Goal: Information Seeking & Learning: Find specific fact

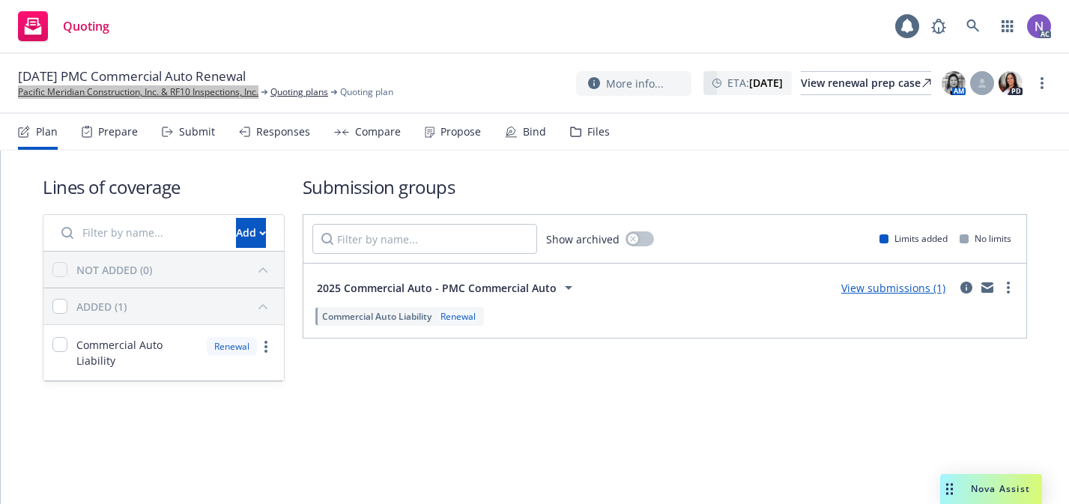
drag, startPoint x: 238, startPoint y: 87, endPoint x: 470, endPoint y: 12, distance: 243.3
click at [0, 0] on div "Quoting 1 AC 11/07/25 PMC Commercial Auto Renewal Pacific Meridian Construction…" at bounding box center [534, 252] width 1069 height 504
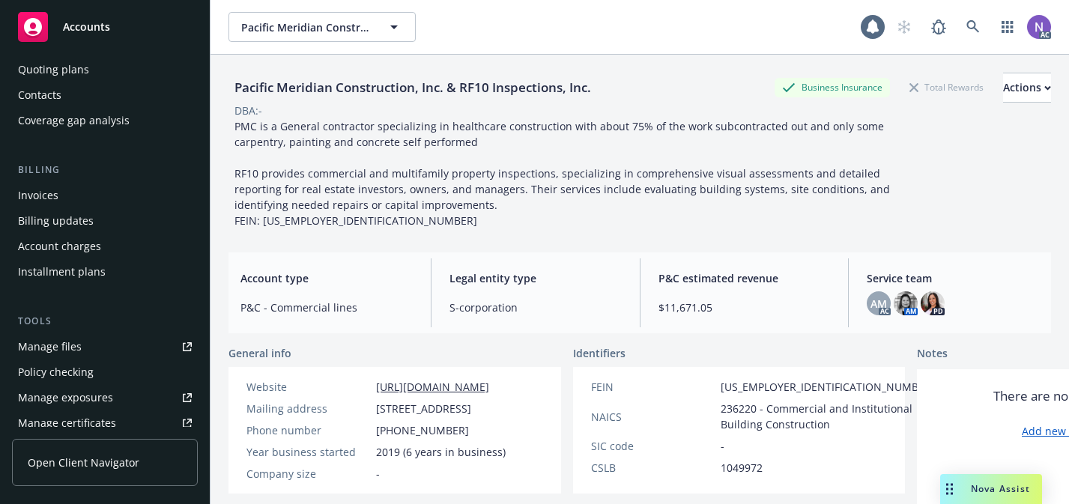
scroll to position [139, 0]
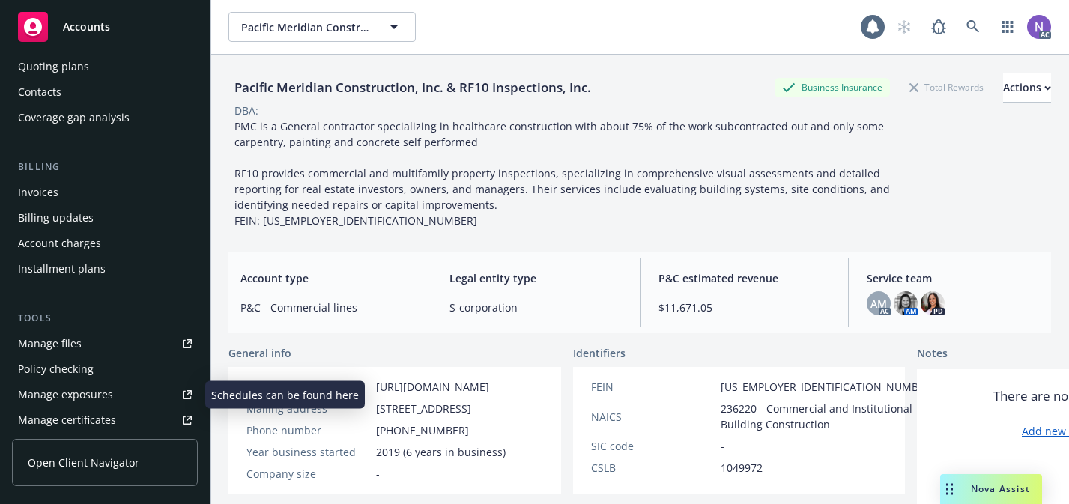
click at [127, 388] on link "Manage exposures" at bounding box center [105, 395] width 186 height 24
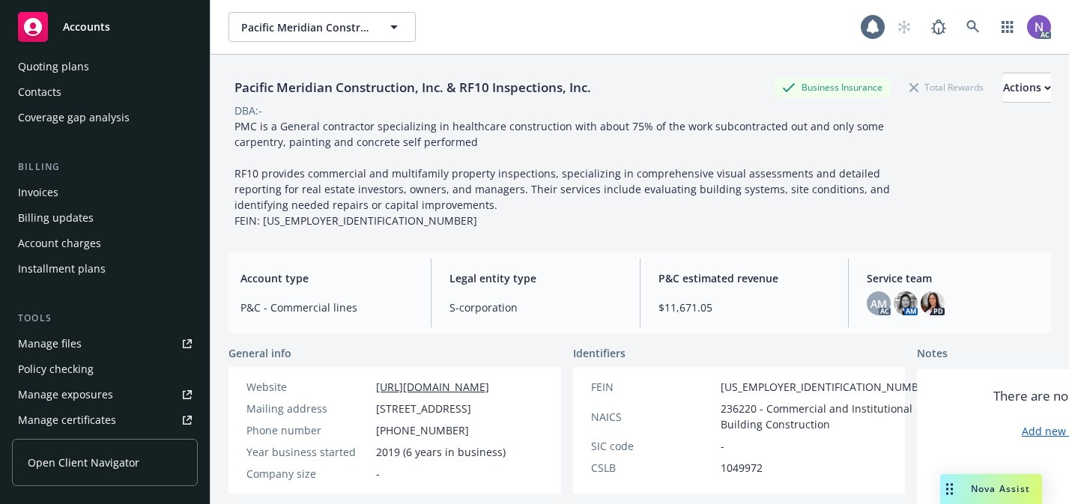
scroll to position [0, 0]
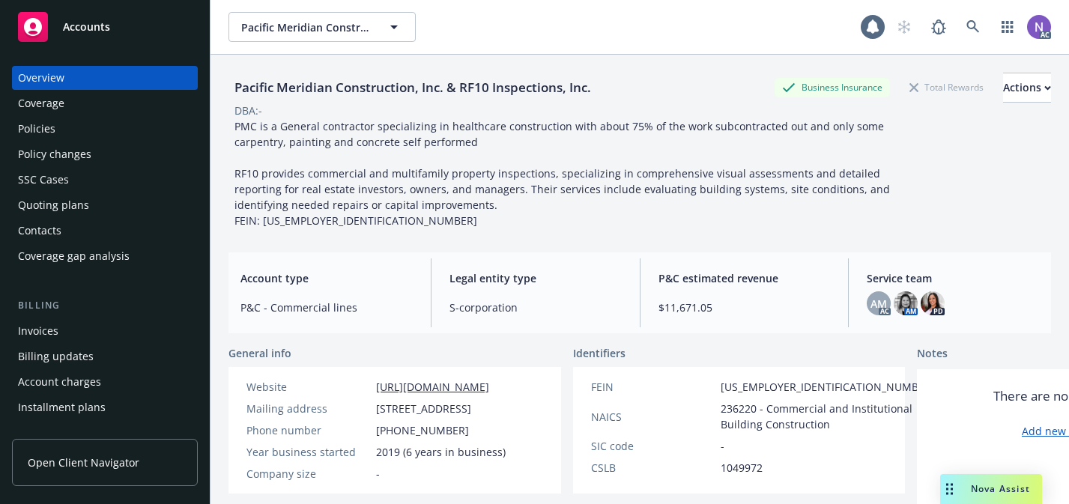
click at [118, 120] on div "Policies" at bounding box center [105, 129] width 174 height 24
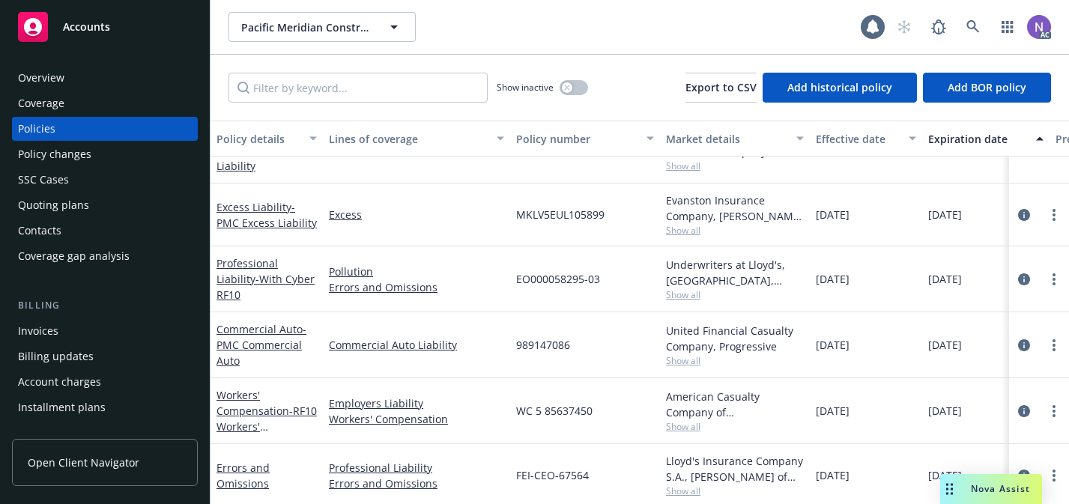
scroll to position [43, 0]
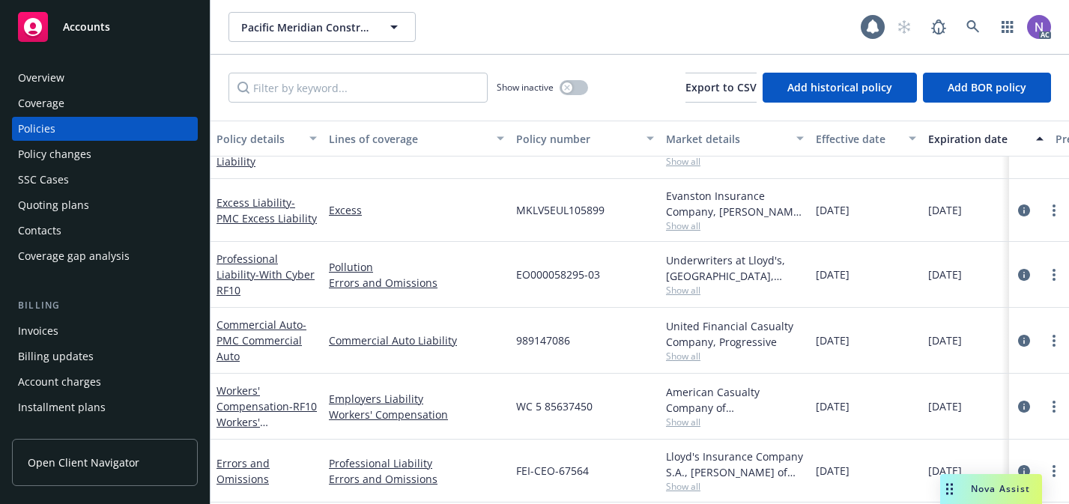
click at [553, 334] on span "989147086" at bounding box center [543, 341] width 54 height 16
copy span "989147086"
click at [1009, 28] on icon "button" at bounding box center [1008, 27] width 12 height 12
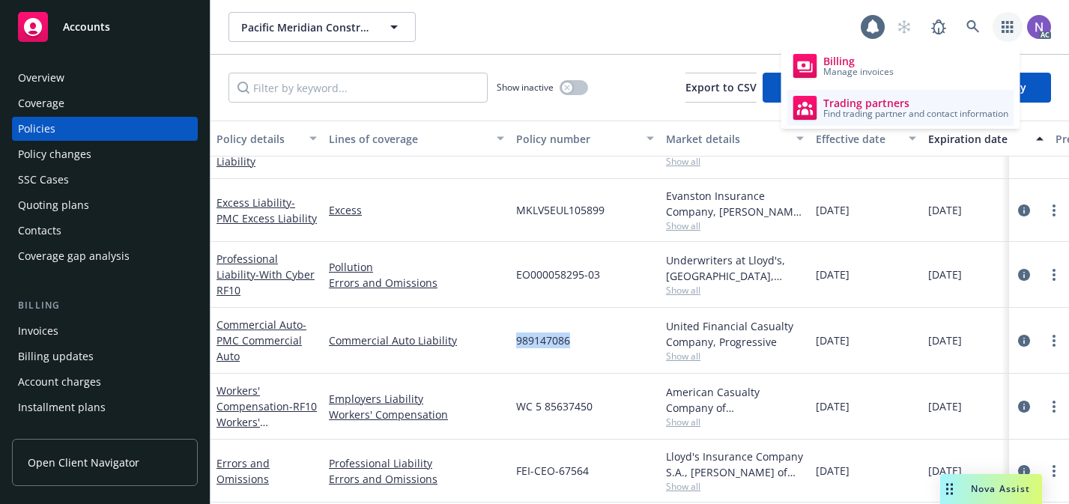
click at [929, 106] on span "Trading partners" at bounding box center [915, 103] width 185 height 12
click at [1022, 337] on icon "circleInformation" at bounding box center [1024, 341] width 12 height 12
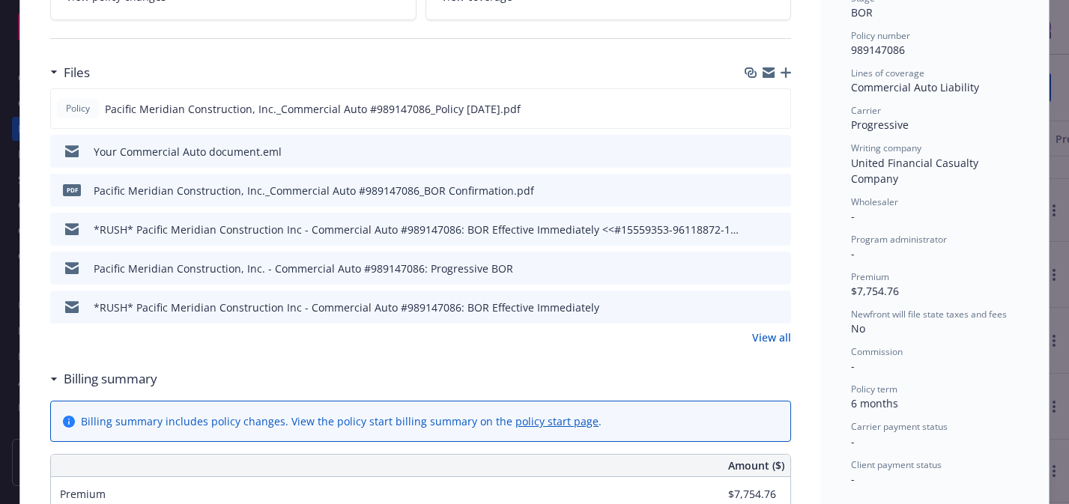
scroll to position [375, 0]
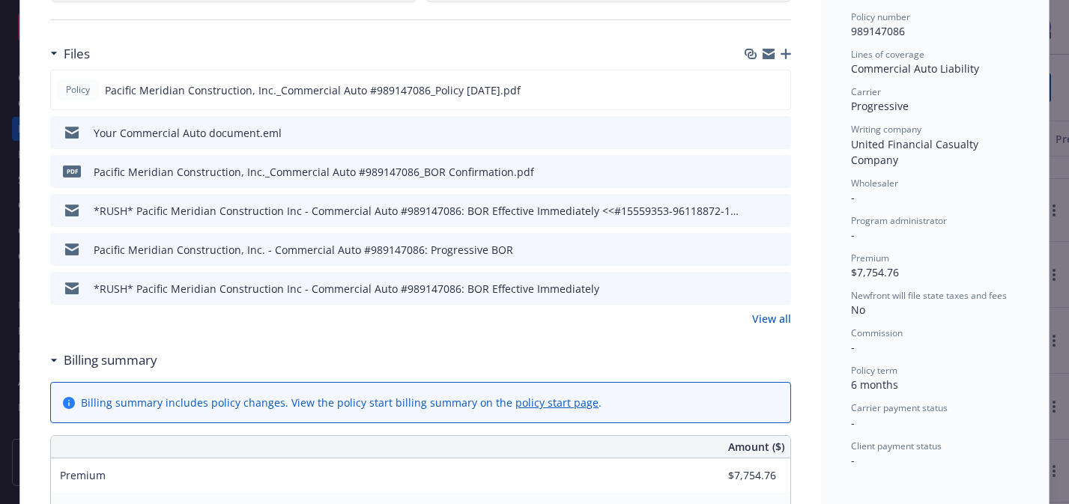
click at [761, 319] on link "View all" at bounding box center [771, 319] width 39 height 16
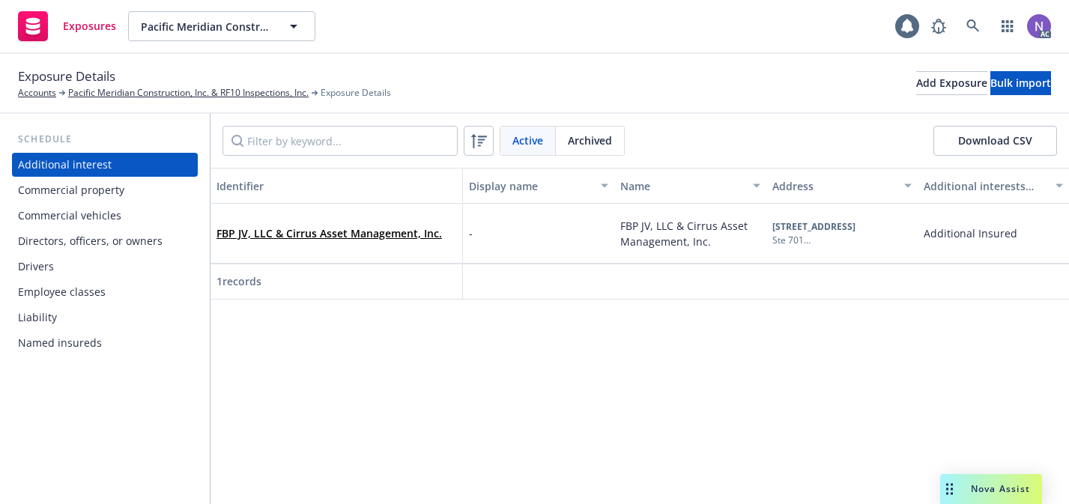
drag, startPoint x: 114, startPoint y: 253, endPoint x: 96, endPoint y: 267, distance: 22.9
click at [96, 267] on div "Drivers" at bounding box center [105, 267] width 174 height 24
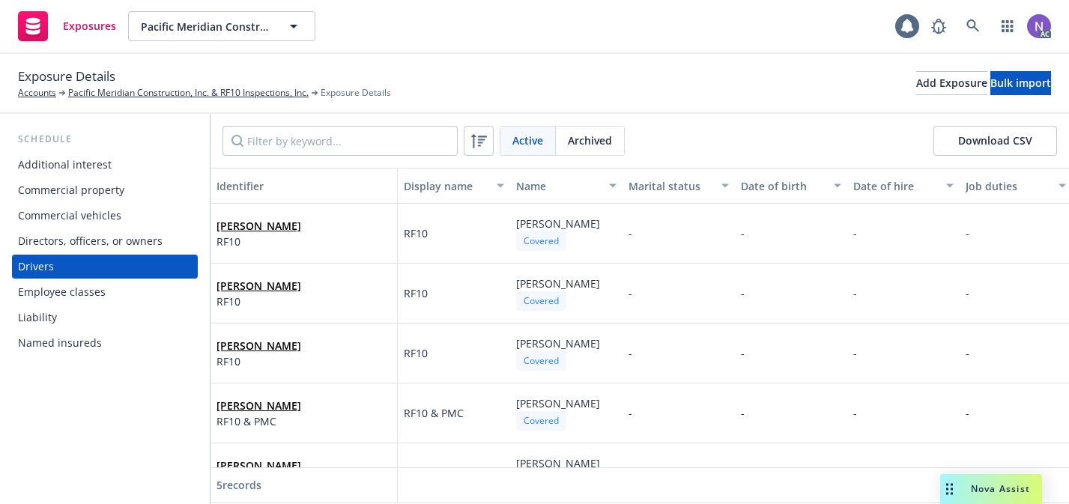
click at [120, 219] on div "Commercial vehicles" at bounding box center [105, 216] width 174 height 24
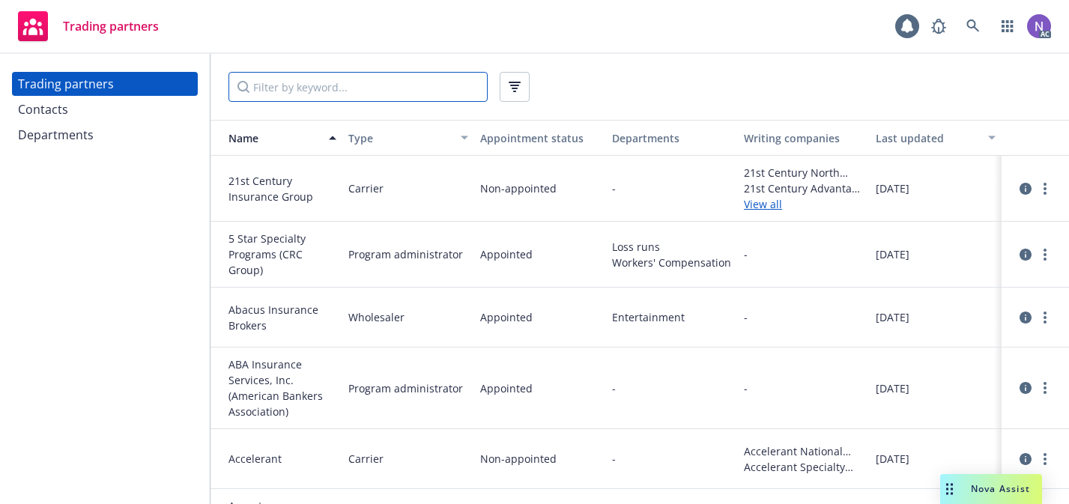
click at [390, 85] on input "Filter by keyword..." at bounding box center [357, 87] width 259 height 30
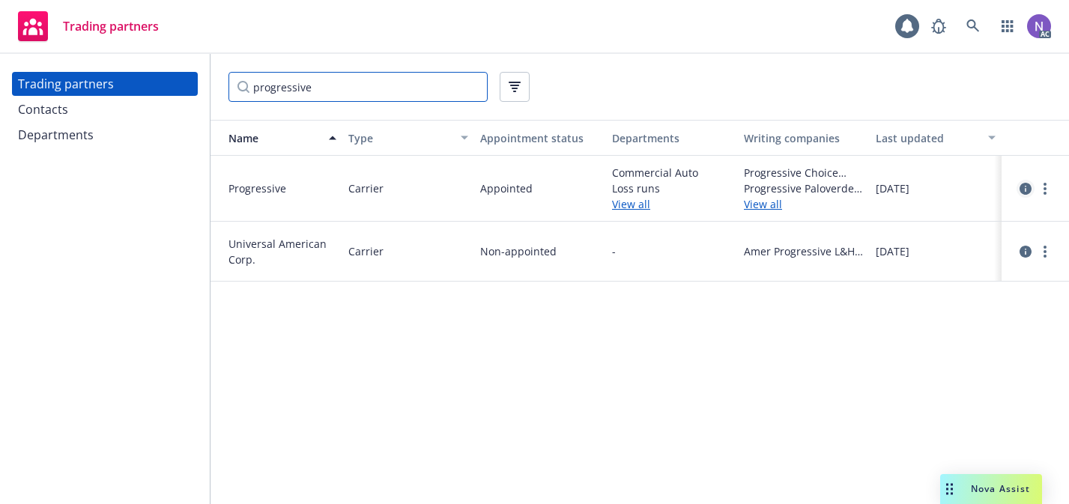
type input "progressive"
click at [1027, 185] on icon "circleInformation" at bounding box center [1025, 189] width 12 height 12
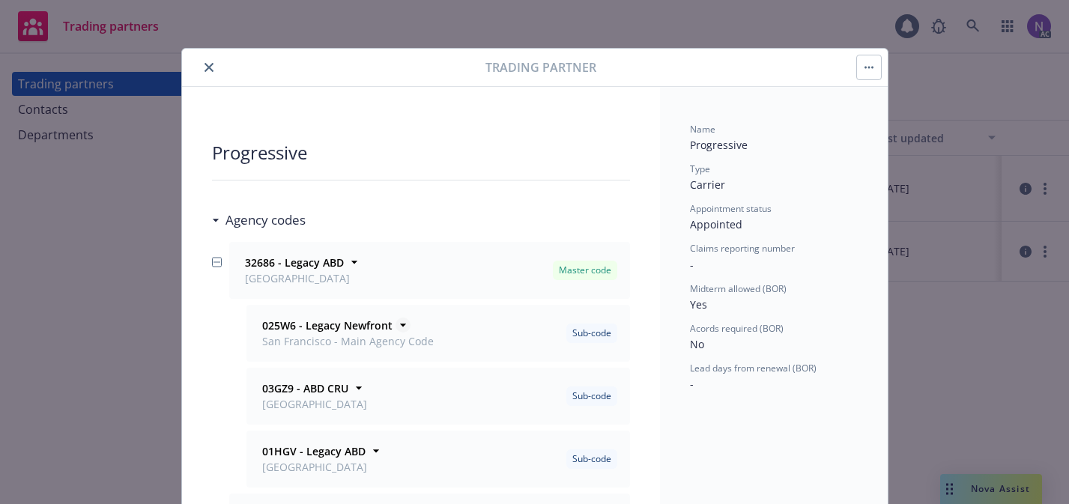
click at [282, 320] on strong "025W6 - Legacy Newfront" at bounding box center [327, 325] width 130 height 14
copy strong "025W6"
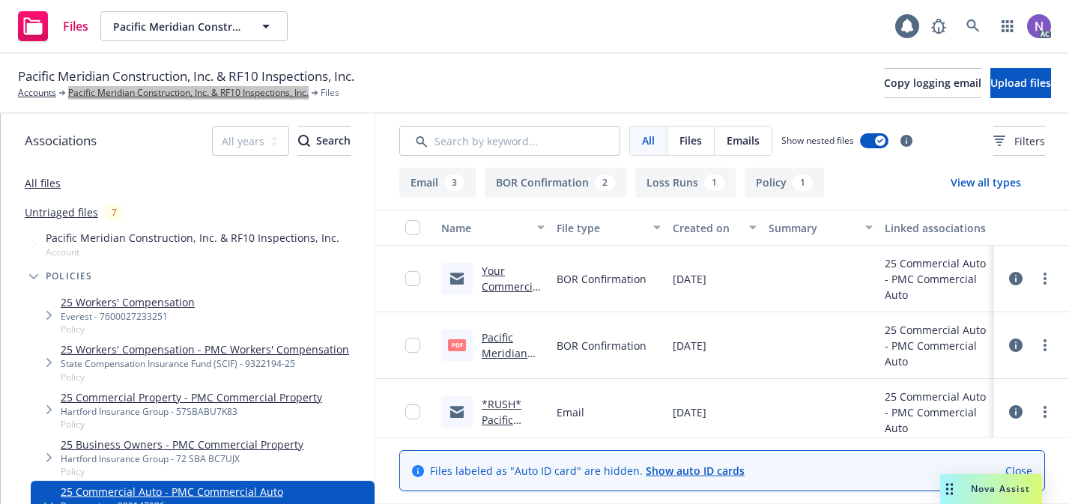
drag, startPoint x: 190, startPoint y: 96, endPoint x: 726, endPoint y: 0, distance: 544.8
click at [0, 0] on div "Files Pacific Meridian Construction, Inc. & RF10 Inspections, Inc. Pacific Meri…" at bounding box center [534, 252] width 1069 height 504
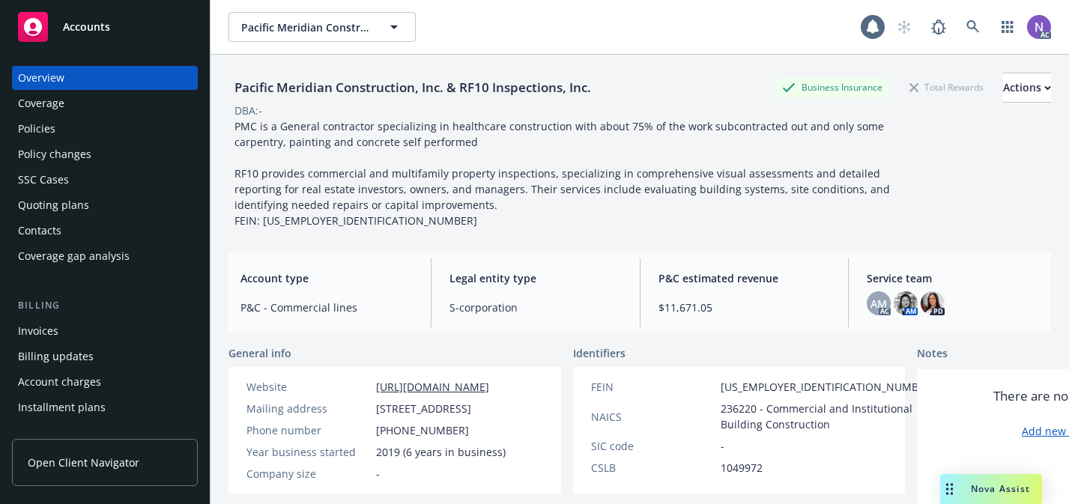
click at [126, 131] on div "Policies" at bounding box center [105, 129] width 174 height 24
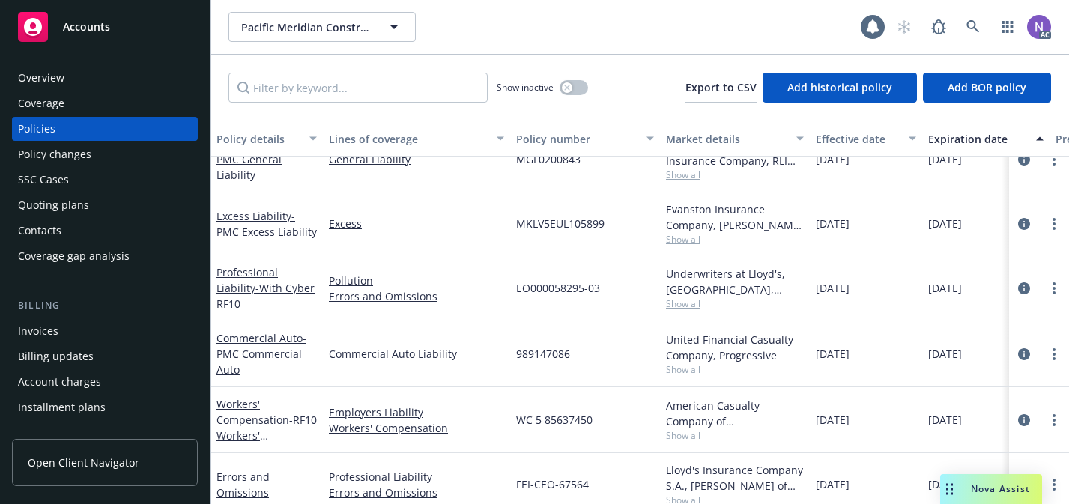
scroll to position [32, 0]
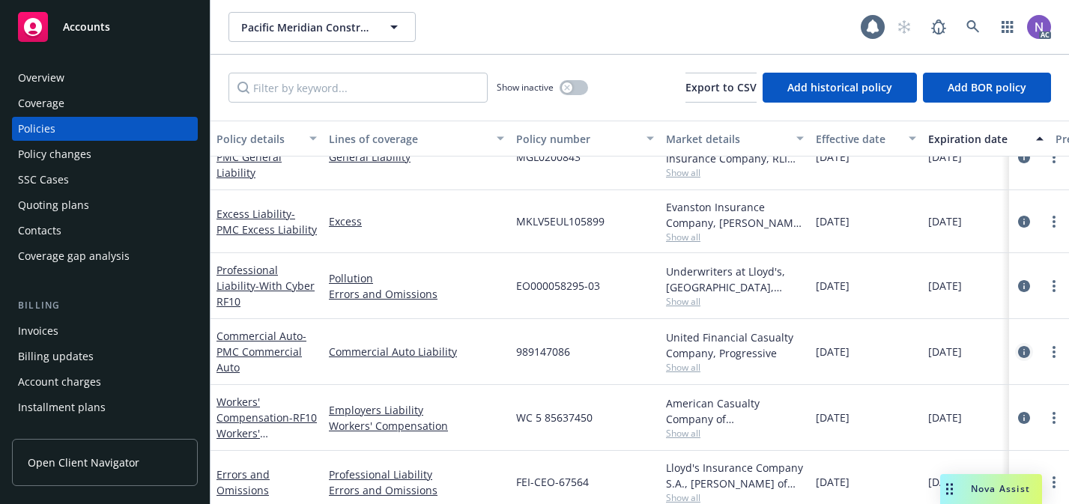
click at [1026, 346] on icon "circleInformation" at bounding box center [1024, 352] width 12 height 12
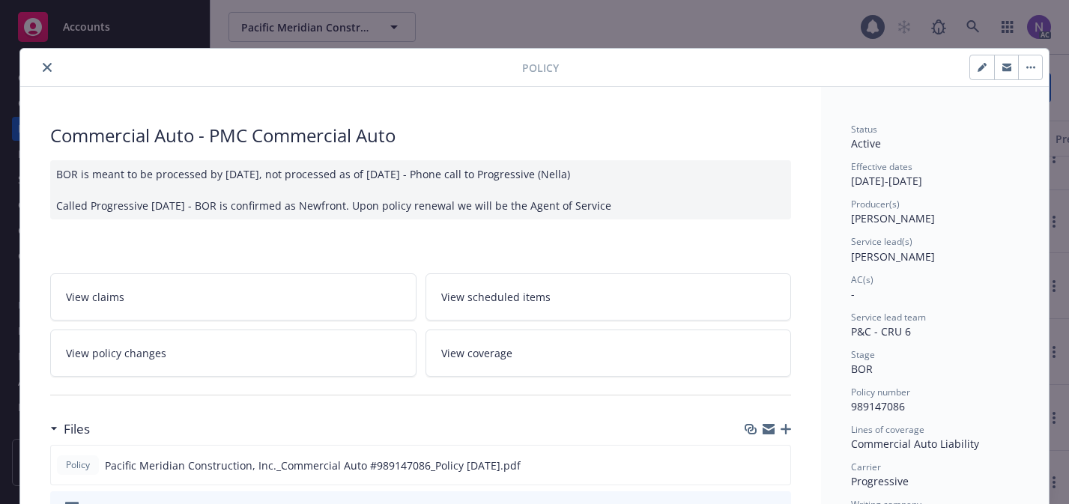
click at [681, 183] on div "BOR is meant to be processed by [DATE], not processed as of [DATE] - Phone call…" at bounding box center [420, 189] width 741 height 59
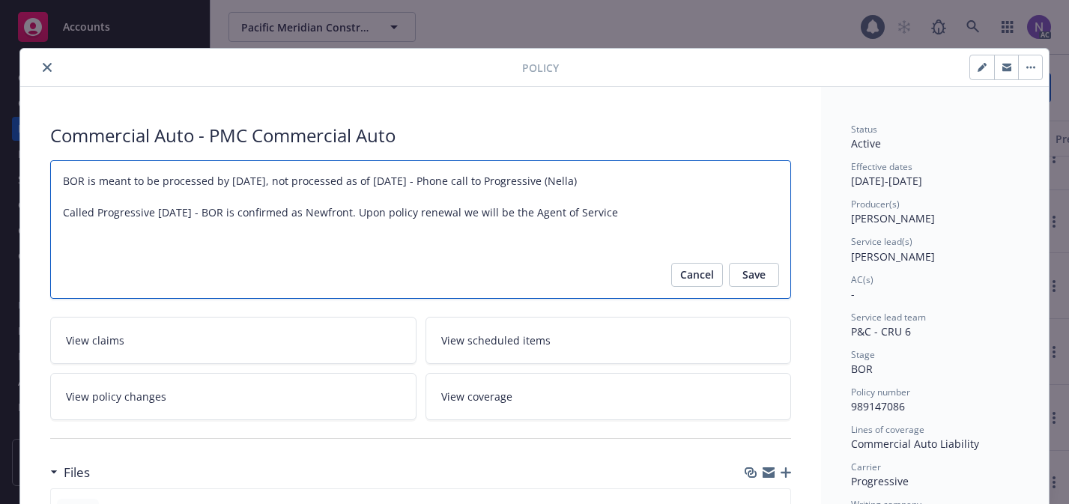
click at [684, 209] on textarea "BOR is meant to be processed by [DATE], not processed as of [DATE] - Phone call…" at bounding box center [420, 229] width 741 height 139
type textarea "x"
type textarea "BOR is meant to be processed by [DATE], not processed as of [DATE] - Phone call…"
type textarea "x"
type textarea "BOR is meant to be processed by [DATE], not processed as of [DATE] - Phone call…"
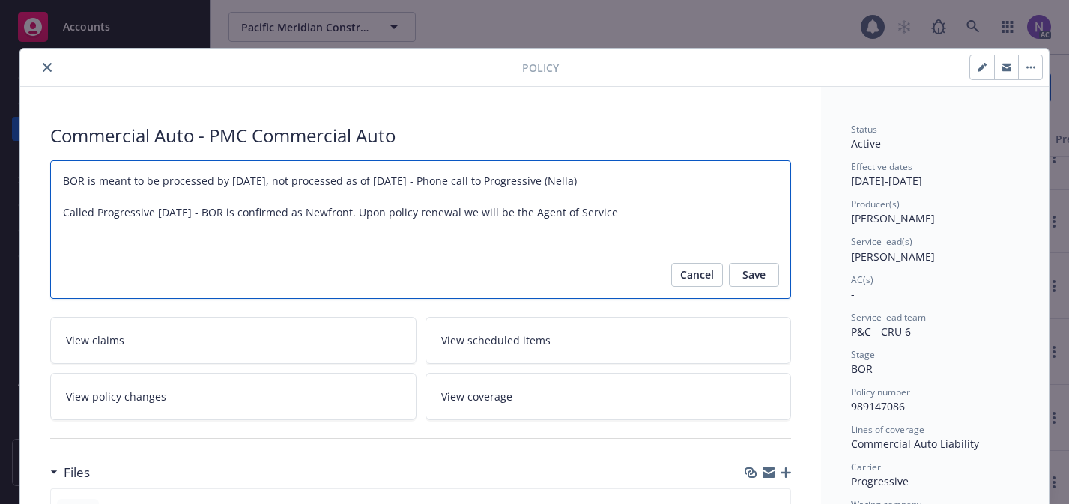
type textarea "x"
type textarea "BOR is meant to be processed by [DATE], not processed as of [DATE] - Phone call…"
type textarea "x"
type textarea "BOR is meant to be processed by [DATE], not processed as of [DATE] - Phone call…"
type textarea "x"
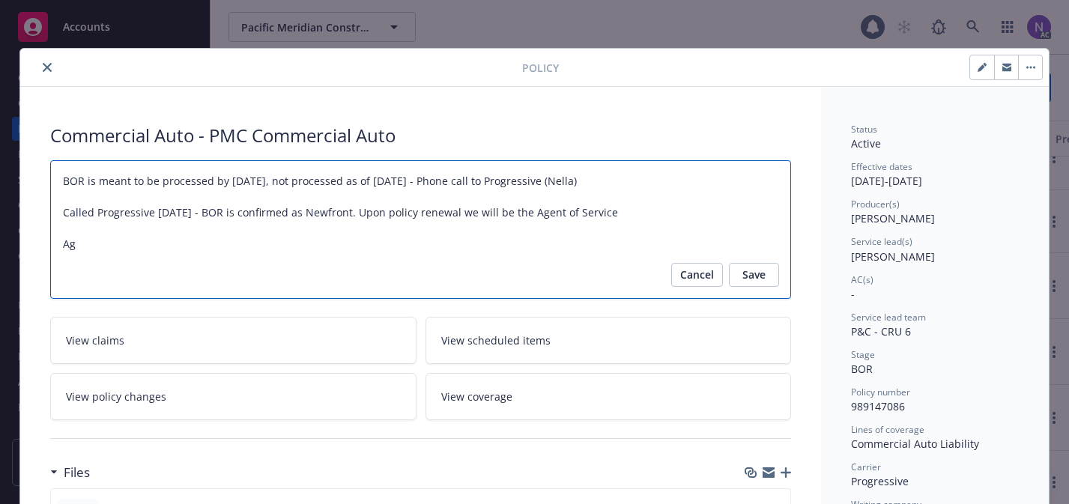
type textarea "BOR is meant to be processed by [DATE], not processed as of [DATE] - Phone call…"
type textarea "x"
type textarea "BOR is meant to be processed by [DATE], not processed as of [DATE] - Phone call…"
type textarea "x"
type textarea "BOR is meant to be processed by [DATE], not processed as of [DATE] - Phone call…"
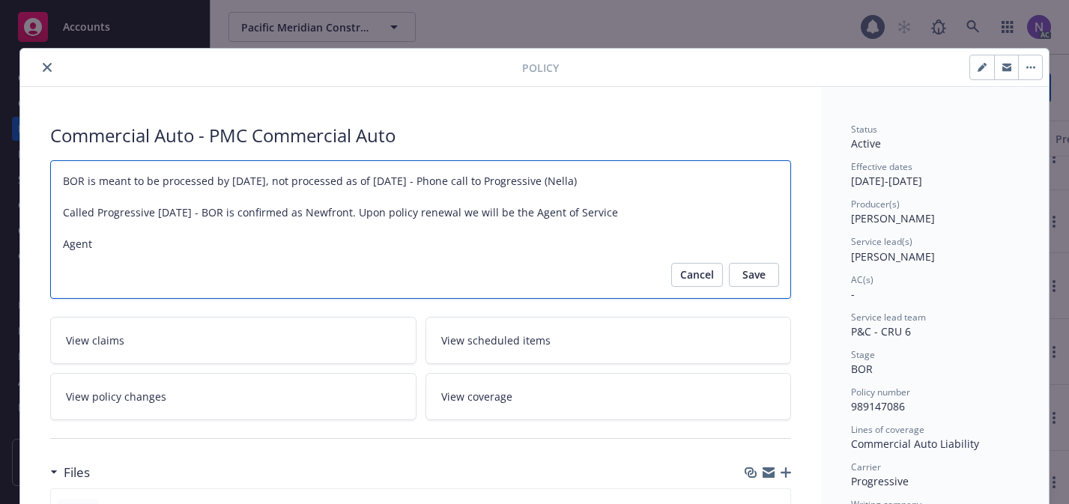
type textarea "x"
type textarea "BOR is meant to be processed by [DATE], not processed as of [DATE] - Phone call…"
type textarea "x"
type textarea "BOR is meant to be processed by [DATE], not processed as of [DATE] - Phone call…"
type textarea "x"
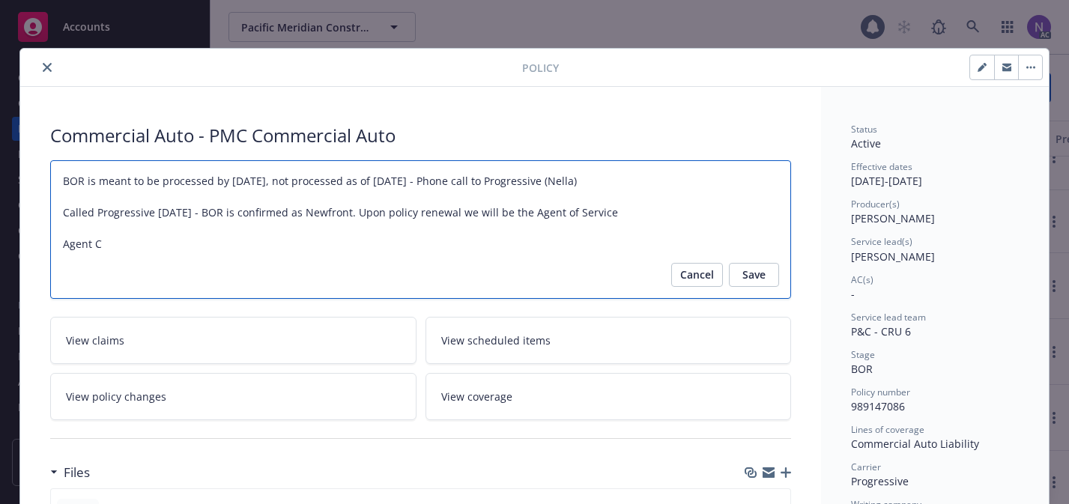
type textarea "BOR is meant to be processed by [DATE], not processed as of [DATE] - Phone call…"
type textarea "x"
type textarea "BOR is meant to be processed by [DATE], not processed as of [DATE] - Phone call…"
type textarea "x"
type textarea "BOR is meant to be processed by [DATE], not processed as of [DATE] - Phone call…"
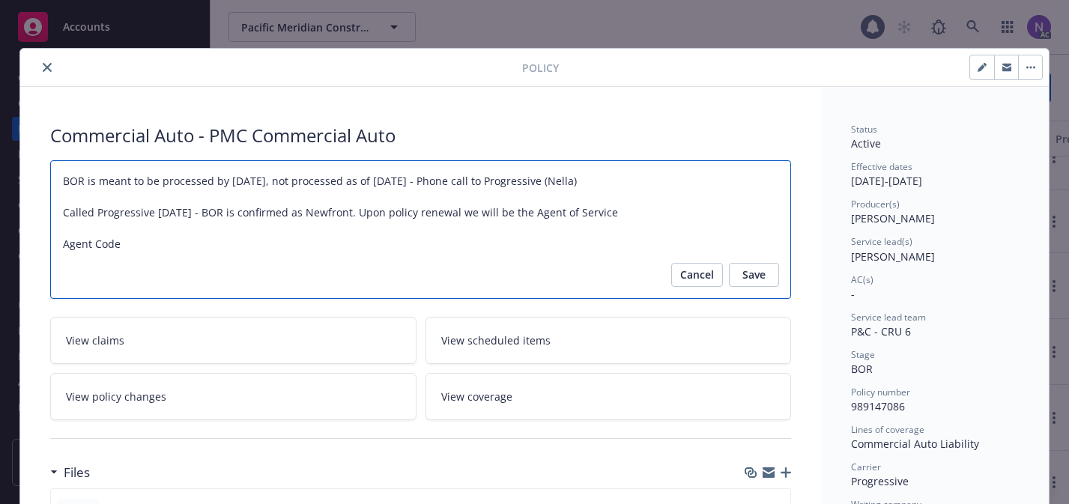
type textarea "x"
type textarea "BOR is meant to be processed by [DATE], not processed as of [DATE] - Phone call…"
paste textarea "025W6"
type textarea "x"
type textarea "BOR is meant to be processed by [DATE], not processed as of [DATE] - Phone call…"
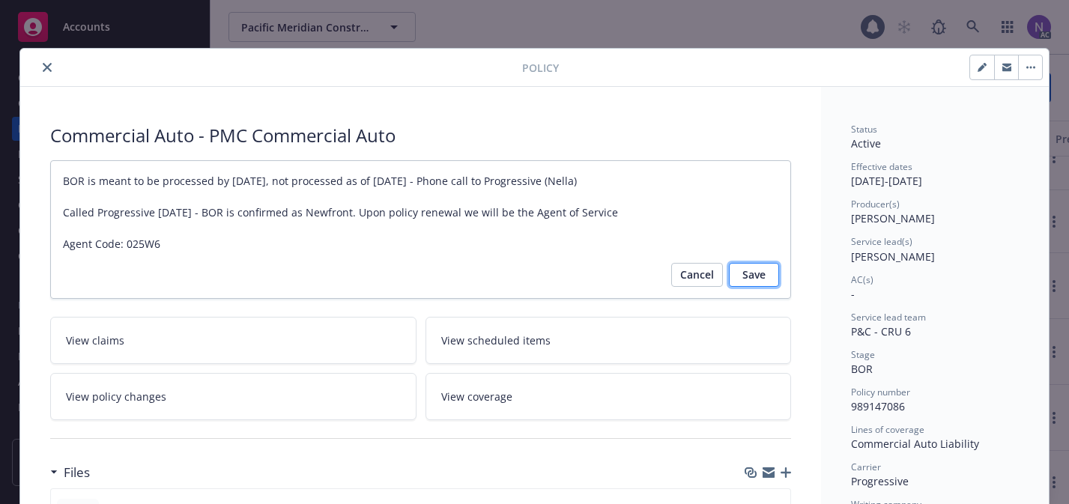
click at [767, 274] on button "Save" at bounding box center [754, 275] width 50 height 24
type textarea "x"
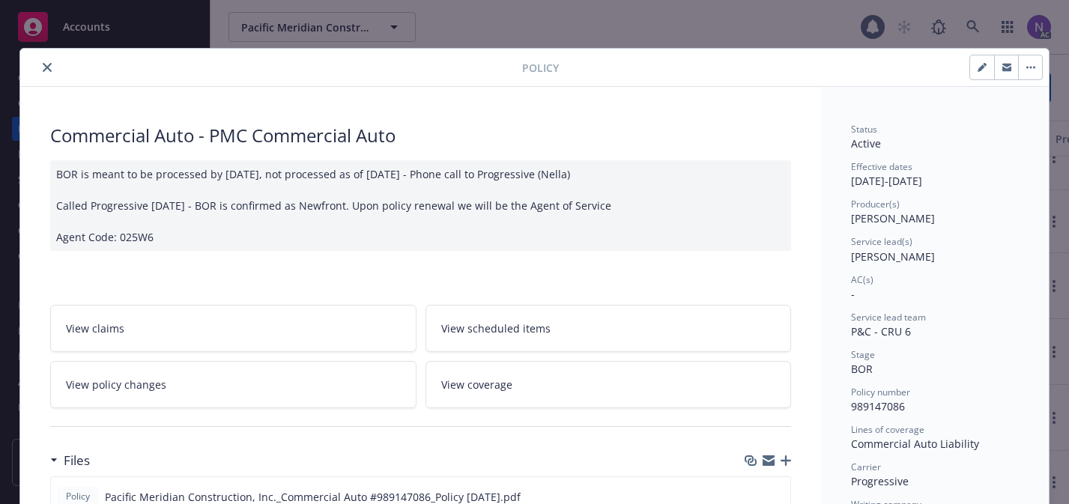
click at [49, 71] on icon "close" at bounding box center [47, 67] width 9 height 9
